Goal: Information Seeking & Learning: Learn about a topic

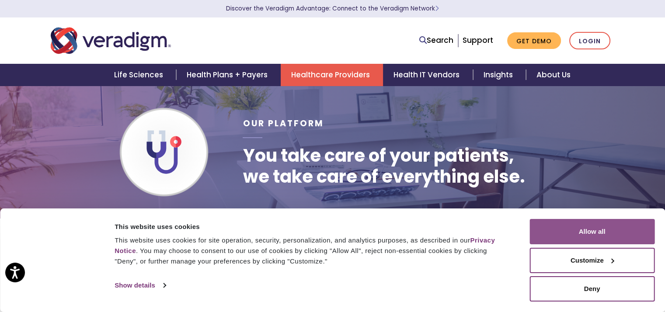
click at [561, 230] on button "Allow all" at bounding box center [591, 231] width 125 height 25
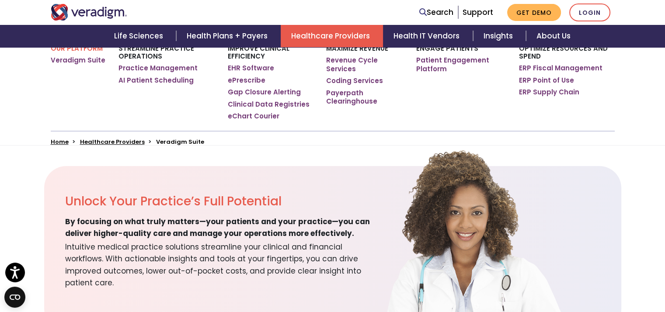
scroll to position [160, 0]
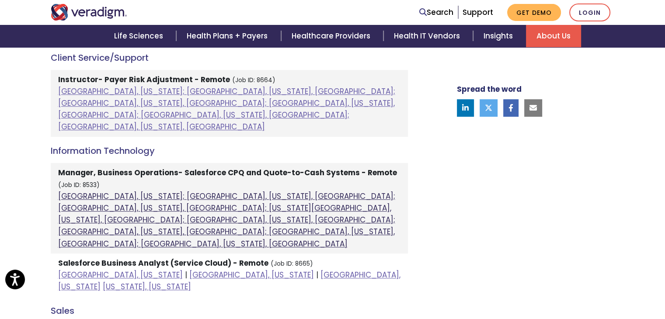
scroll to position [525, 0]
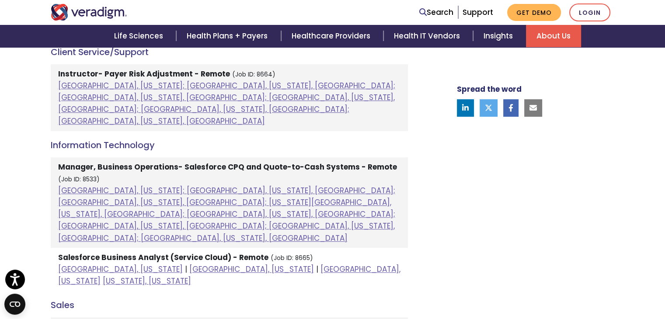
drag, startPoint x: 140, startPoint y: 178, endPoint x: 154, endPoint y: 146, distance: 35.2
drag, startPoint x: 154, startPoint y: 146, endPoint x: 141, endPoint y: 141, distance: 13.8
drag, startPoint x: 141, startPoint y: 141, endPoint x: 110, endPoint y: 141, distance: 31.0
click at [110, 162] on strong "Manager, Business Operations- Salesforce CPQ and Quote-to-Cash Systems - Remote" at bounding box center [227, 167] width 339 height 10
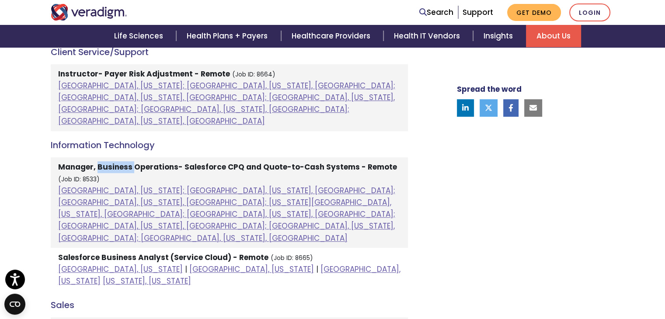
click at [110, 162] on strong "Manager, Business Operations- Salesforce CPQ and Quote-to-Cash Systems - Remote" at bounding box center [227, 167] width 339 height 10
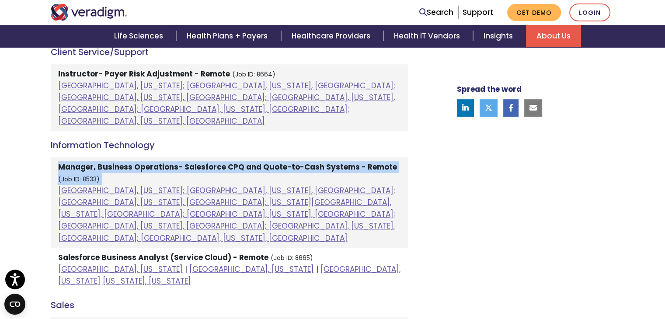
click at [110, 162] on strong "Manager, Business Operations- Salesforce CPQ and Quote-to-Cash Systems - Remote" at bounding box center [227, 167] width 339 height 10
drag, startPoint x: 107, startPoint y: 146, endPoint x: 28, endPoint y: 150, distance: 78.4
click at [28, 150] on div "Welcome to Veradigm Transform healthcare and enable smarter care for millions o…" at bounding box center [332, 262] width 665 height 1014
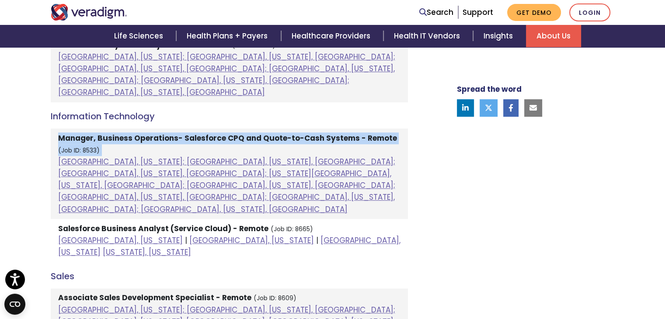
scroll to position [568, 0]
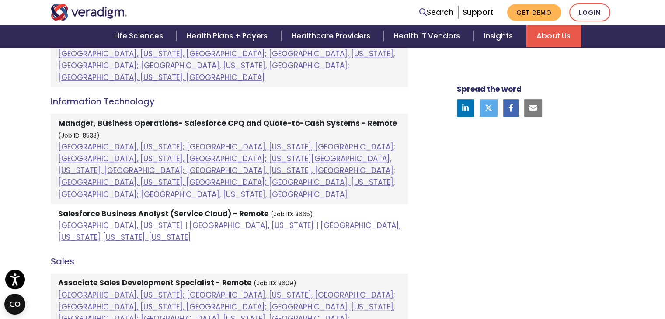
drag, startPoint x: 198, startPoint y: 179, endPoint x: 305, endPoint y: 165, distance: 107.2
drag, startPoint x: 305, startPoint y: 165, endPoint x: 269, endPoint y: 167, distance: 35.5
drag, startPoint x: 269, startPoint y: 167, endPoint x: 237, endPoint y: 161, distance: 32.3
click at [237, 209] on strong "Salesforce Business Analyst (Service Cloud) - Remote" at bounding box center [163, 214] width 210 height 10
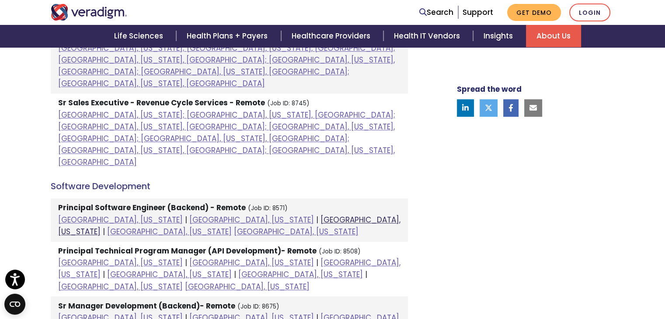
scroll to position [831, 0]
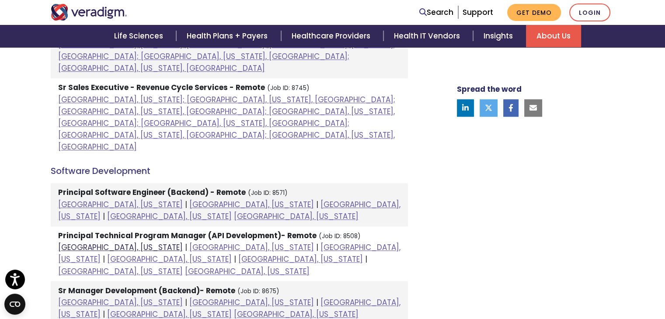
click at [107, 242] on link "Chicago, Illinois" at bounding box center [120, 247] width 125 height 10
click at [146, 226] on li "Principal Technical Program Manager (API Development)- Remote (Job ID: 8508) Ch…" at bounding box center [229, 253] width 357 height 55
click at [224, 242] on link "Houston, Texas" at bounding box center [229, 253] width 342 height 22
click at [136, 266] on link "Raleigh, North Carolina" at bounding box center [120, 271] width 125 height 10
click at [363, 254] on link "Phoenix, Arizona" at bounding box center [300, 259] width 125 height 10
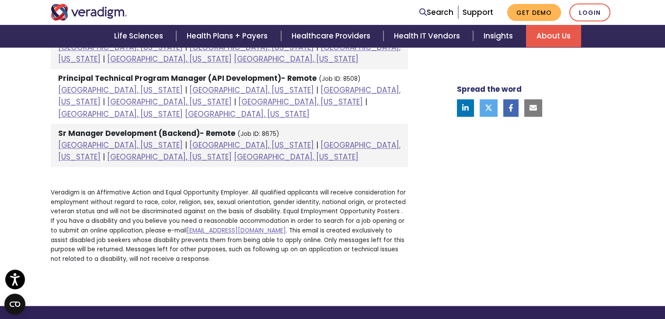
scroll to position [1055, 0]
